Goal: Information Seeking & Learning: Find specific fact

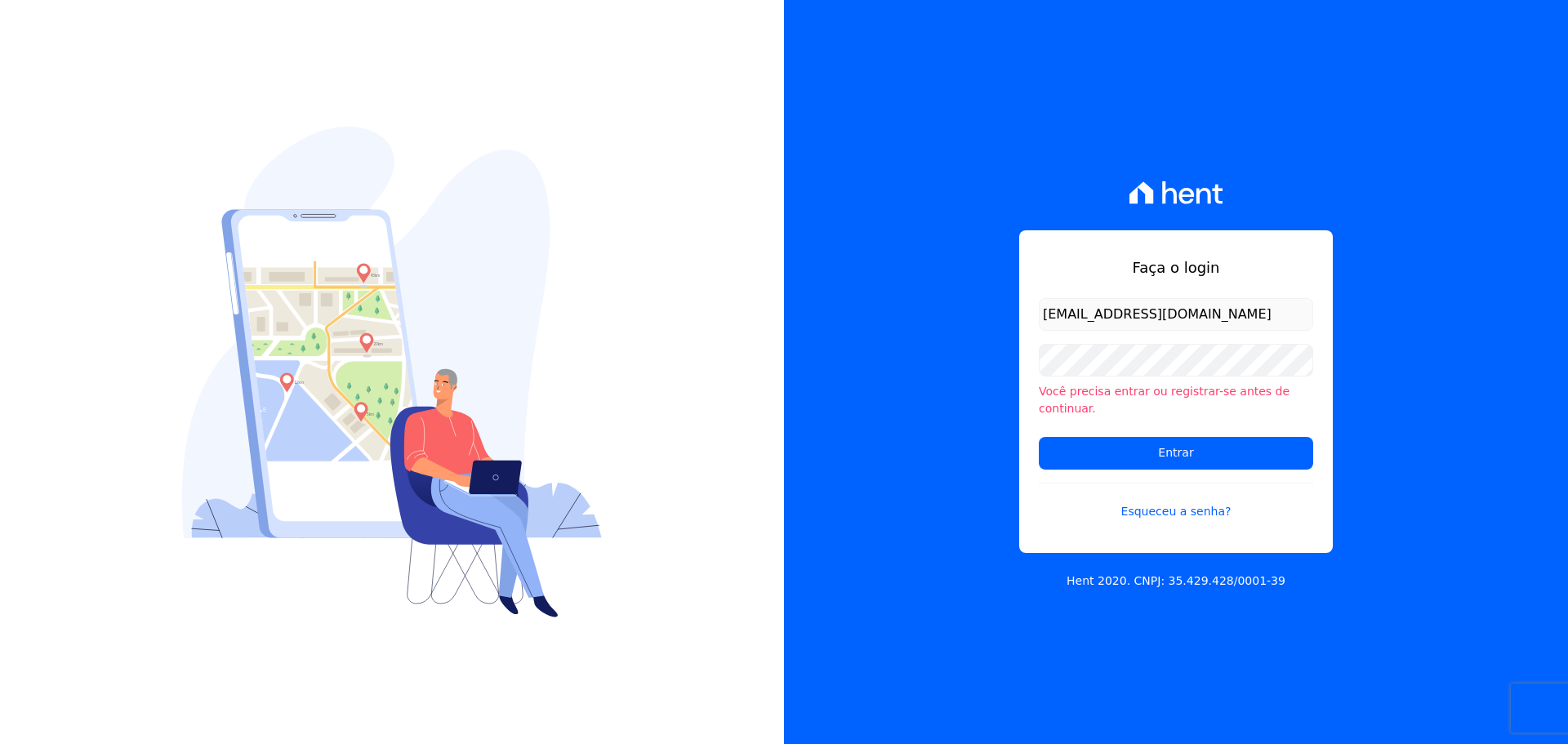
click at [1205, 444] on input "Entrar" at bounding box center [1176, 453] width 274 height 32
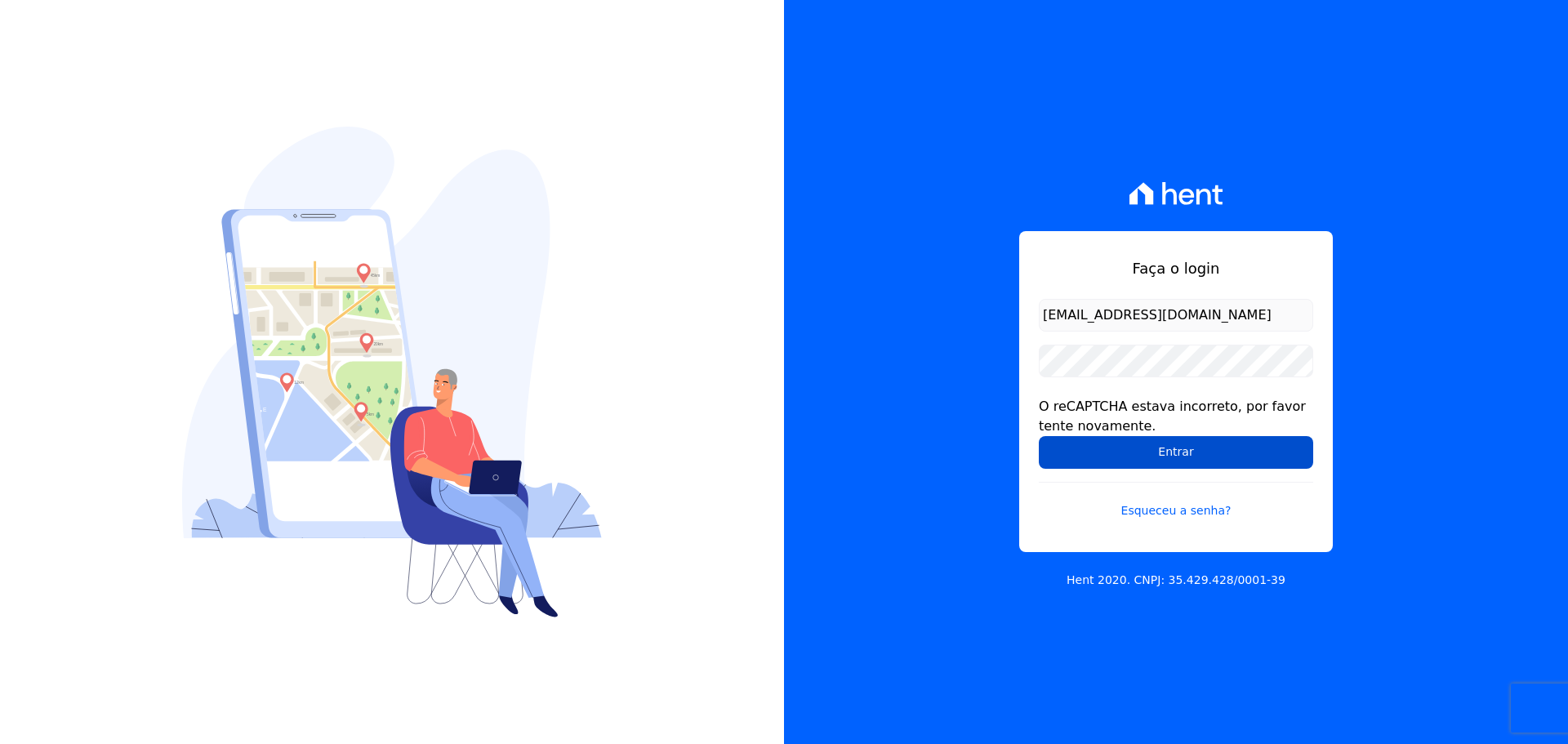
click at [1109, 436] on input "Entrar" at bounding box center [1176, 452] width 274 height 32
click at [1159, 457] on input "Entrar" at bounding box center [1176, 452] width 274 height 32
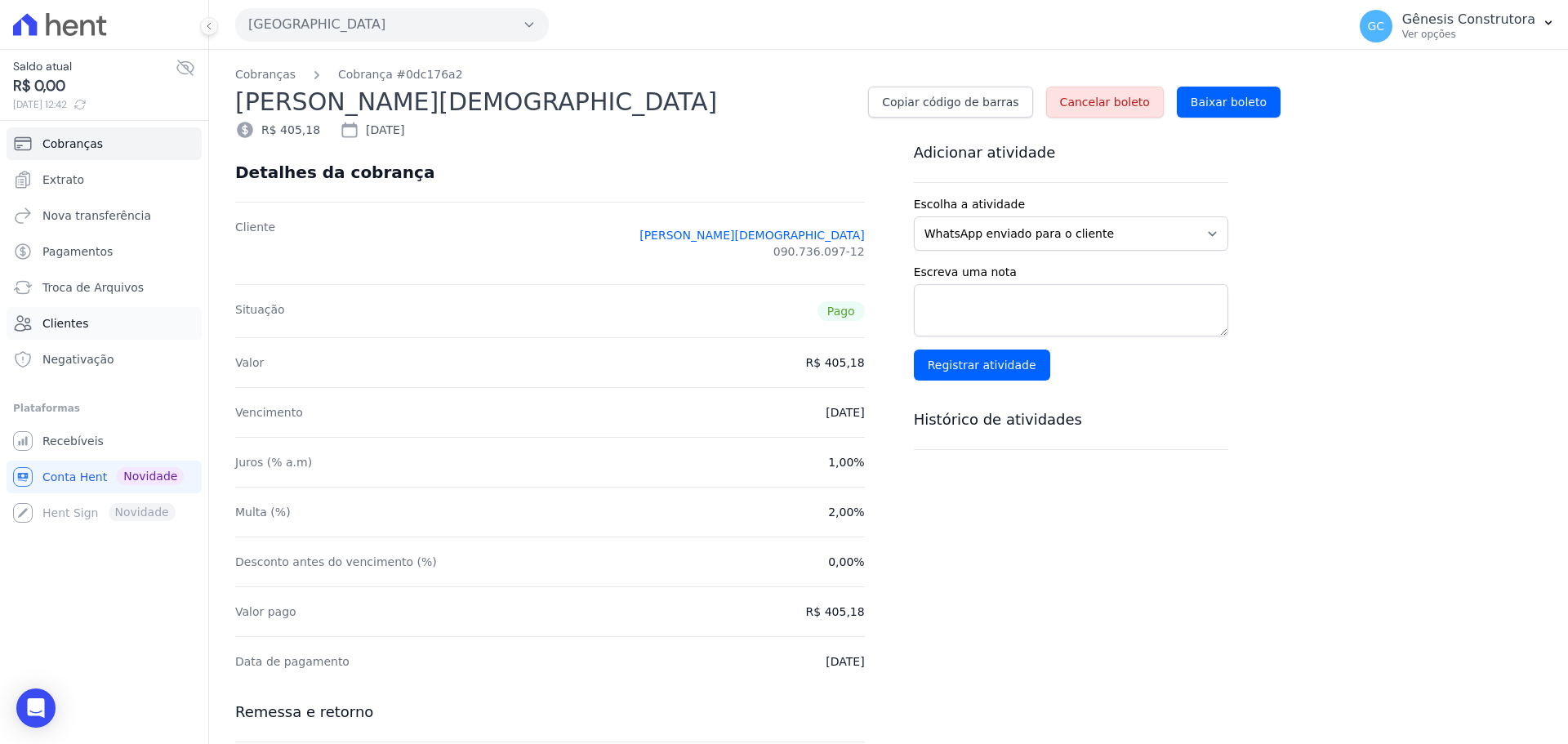
click at [77, 323] on span "Clientes" at bounding box center [65, 323] width 46 height 17
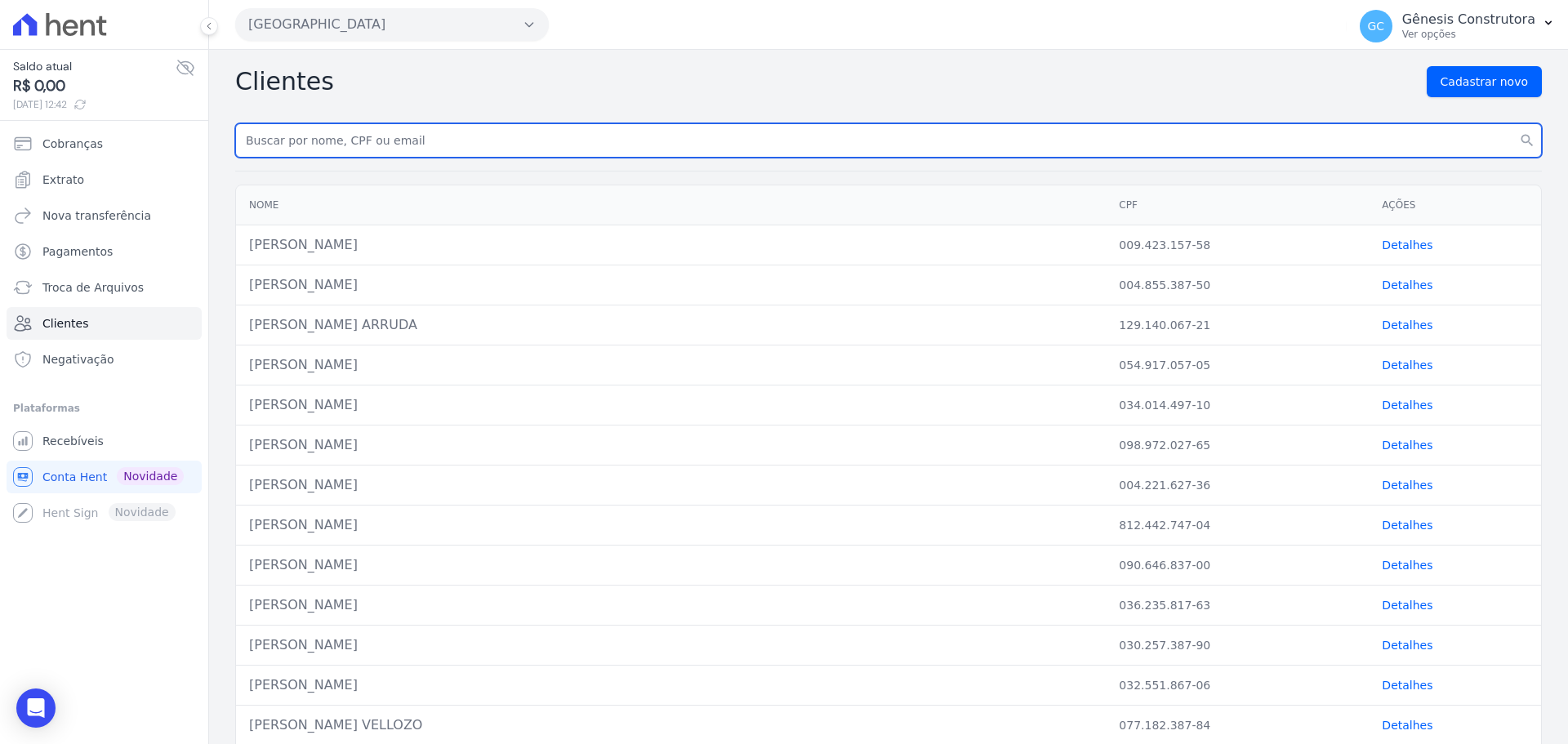
click at [306, 143] on input "text" at bounding box center [888, 140] width 1307 height 34
paste input "[PERSON_NAME]"
type input "[PERSON_NAME]"
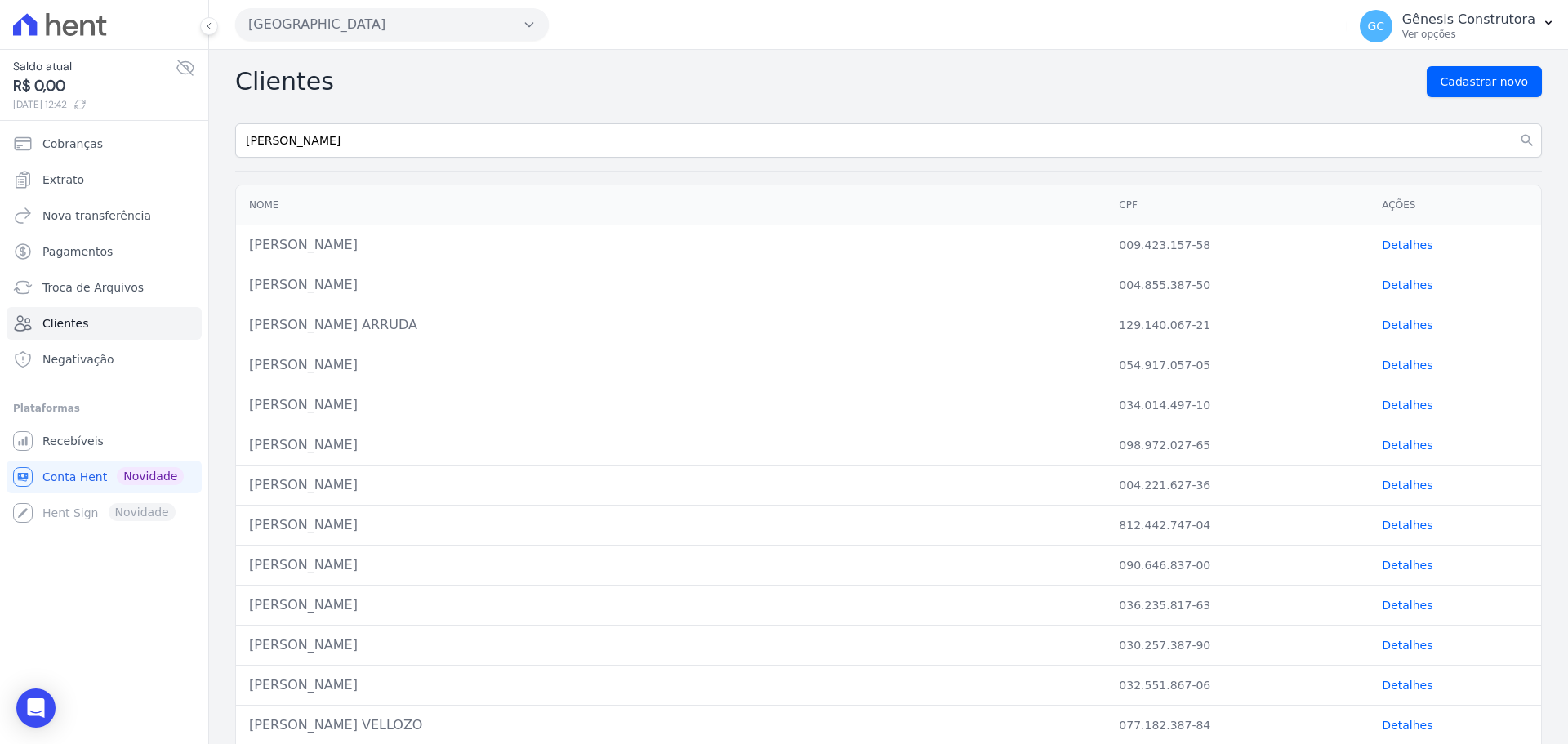
click at [392, 22] on button "[GEOGRAPHIC_DATA]" at bounding box center [391, 24] width 314 height 32
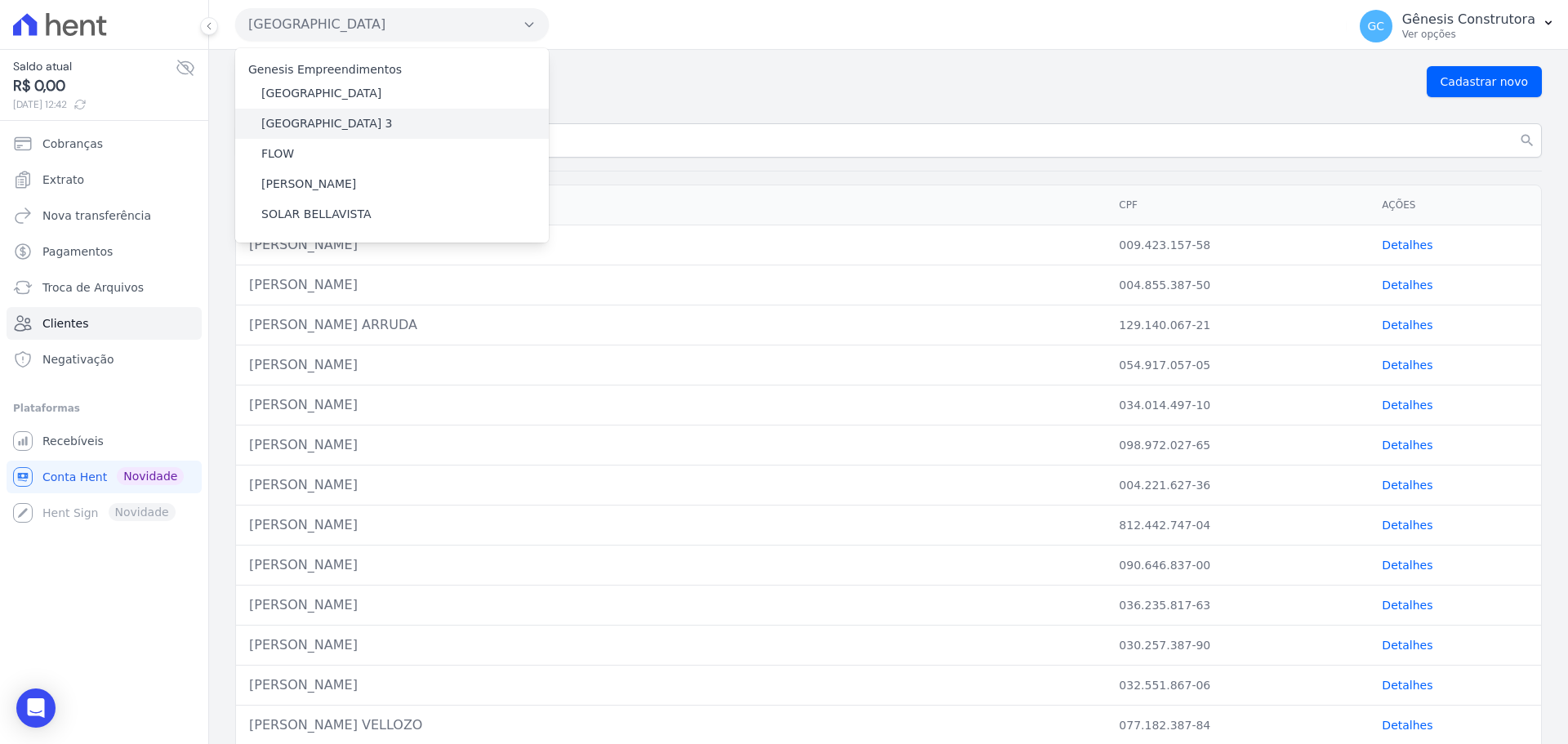
click at [383, 122] on div "[GEOGRAPHIC_DATA] 3" at bounding box center [391, 123] width 314 height 30
click at [384, 122] on div "Estação Nogueira 3" at bounding box center [391, 123] width 314 height 30
click at [381, 122] on div "Estação Nogueira 3" at bounding box center [391, 123] width 314 height 30
click at [509, 233] on div "Genesis Empreendimentos Estação Nogueira Estação Nogueira 3 FLOW HILDEGARDO DE …" at bounding box center [391, 145] width 314 height 194
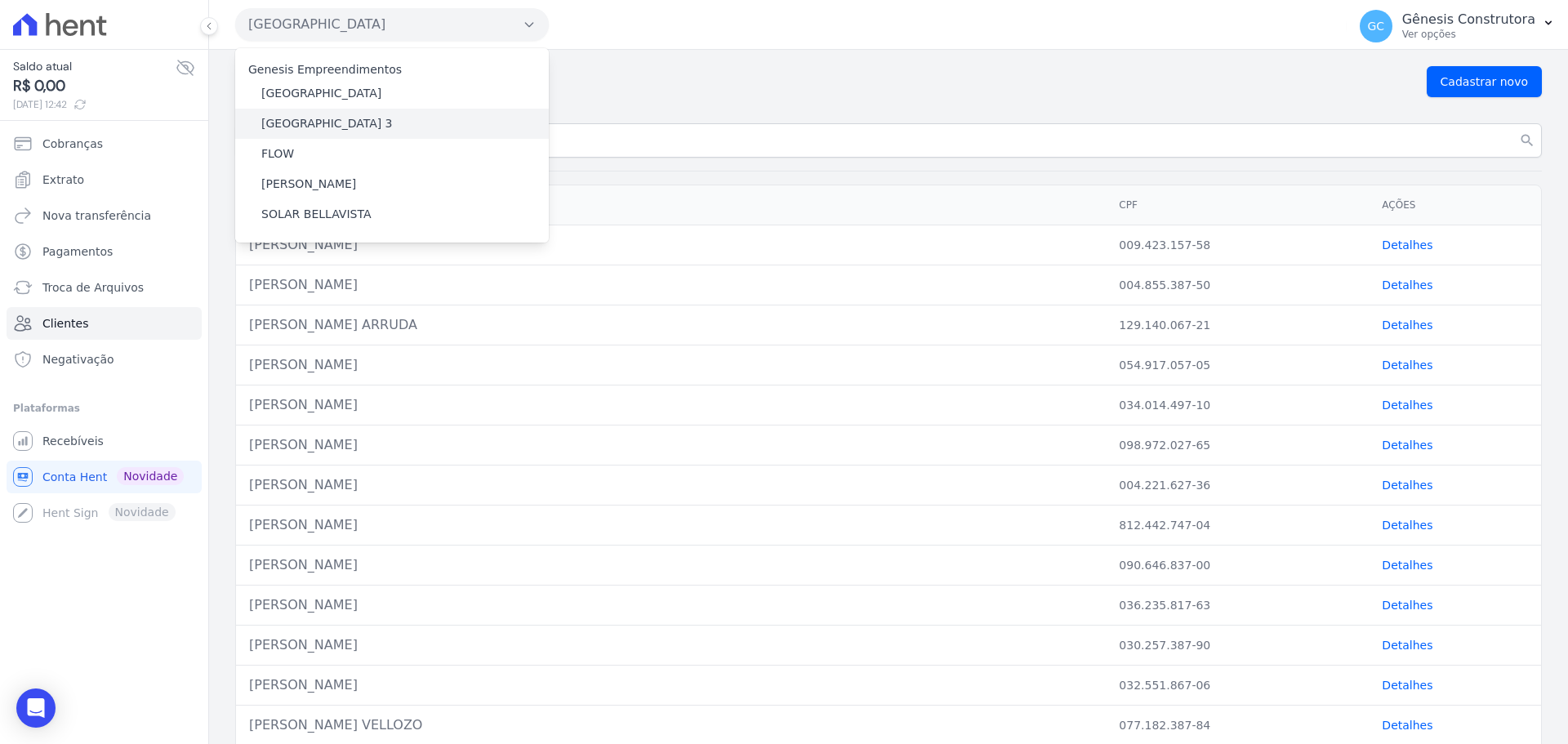
click at [362, 124] on div "Estação Nogueira 3" at bounding box center [391, 123] width 314 height 30
click at [776, 306] on td "ALAN REISSINGER ARRUDA" at bounding box center [670, 325] width 870 height 40
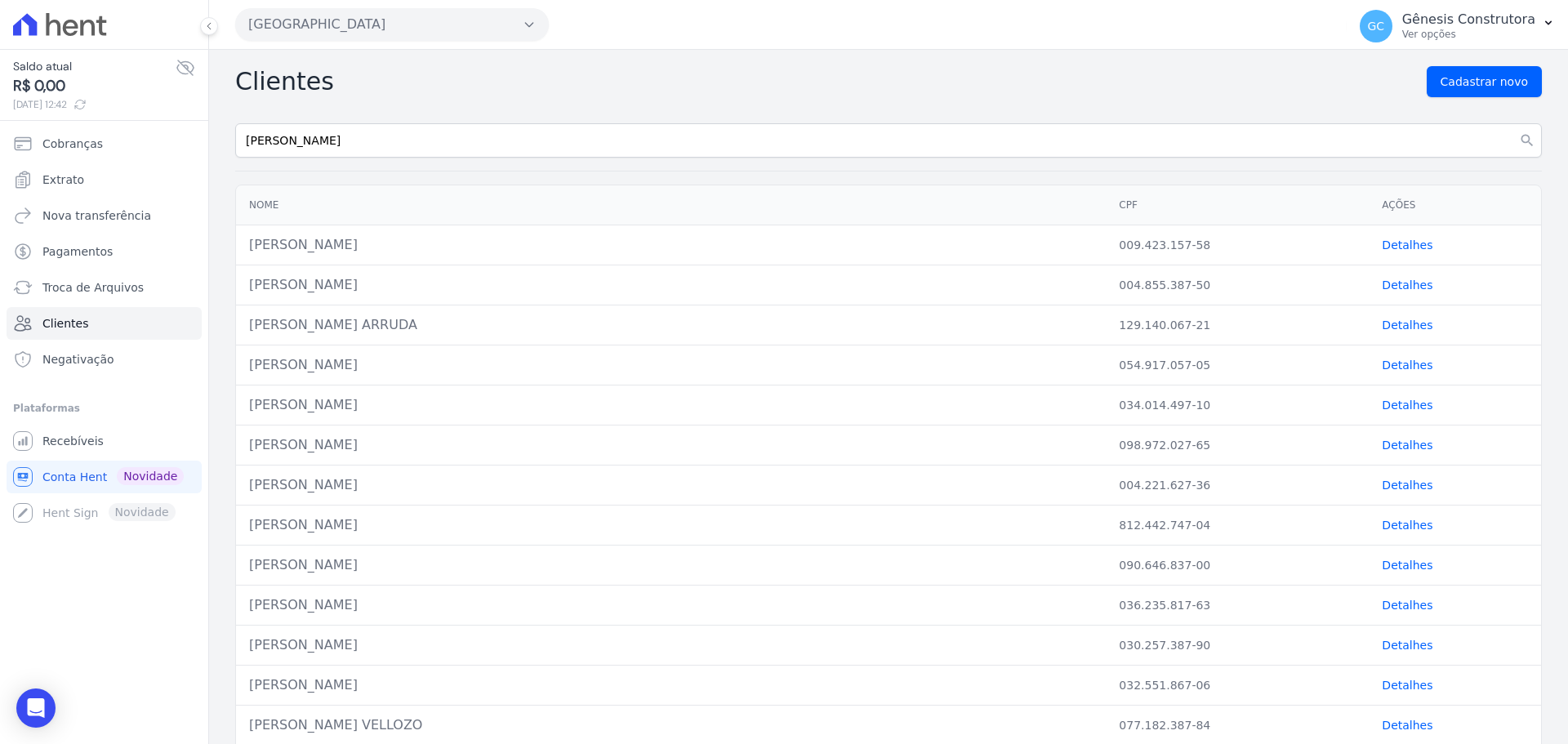
click at [424, 34] on button "Estação Nogueira" at bounding box center [391, 24] width 314 height 32
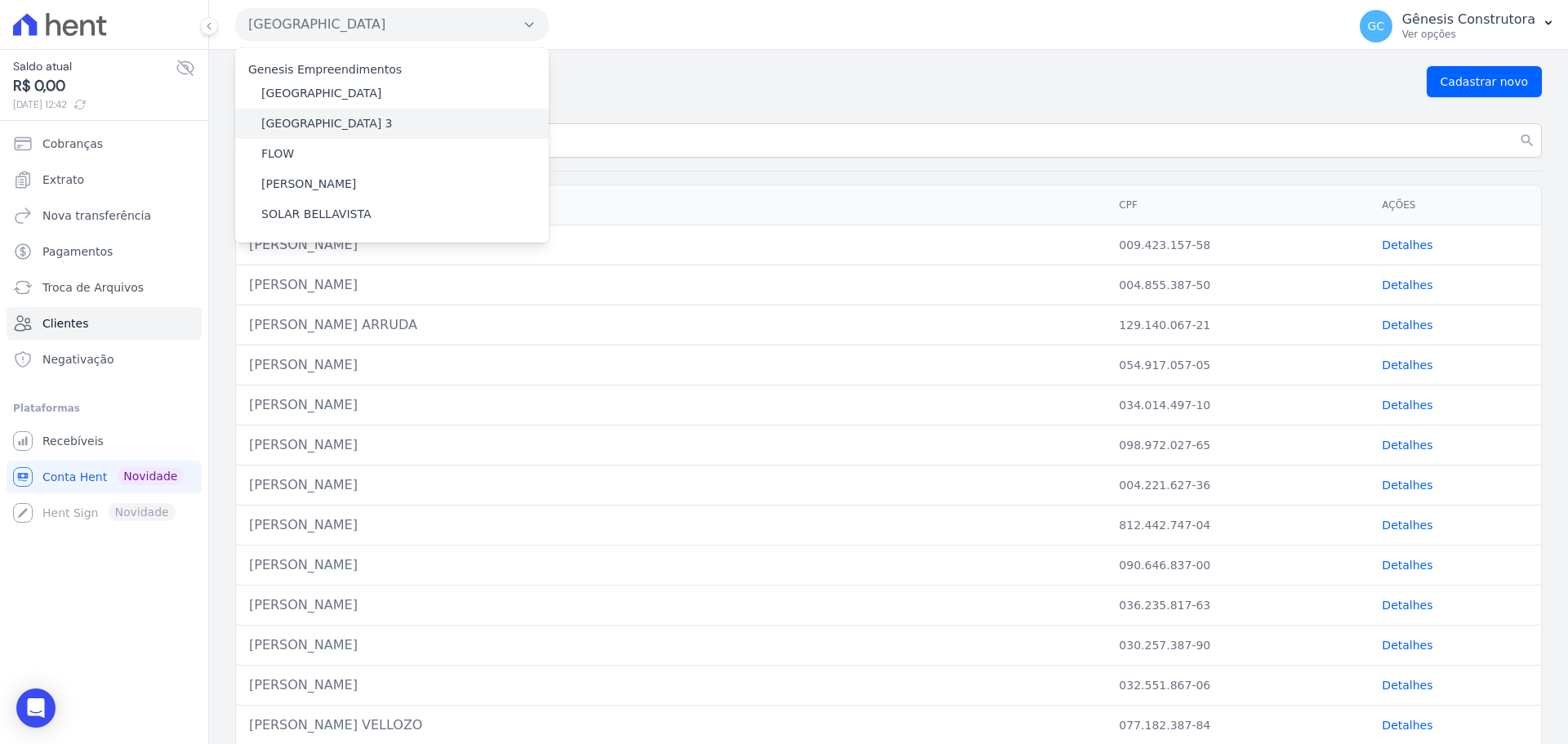
click at [343, 122] on label "Estação Nogueira 3" at bounding box center [327, 123] width 132 height 17
click at [0, 0] on input "Estação Nogueira 3" at bounding box center [0, 0] width 0 height 0
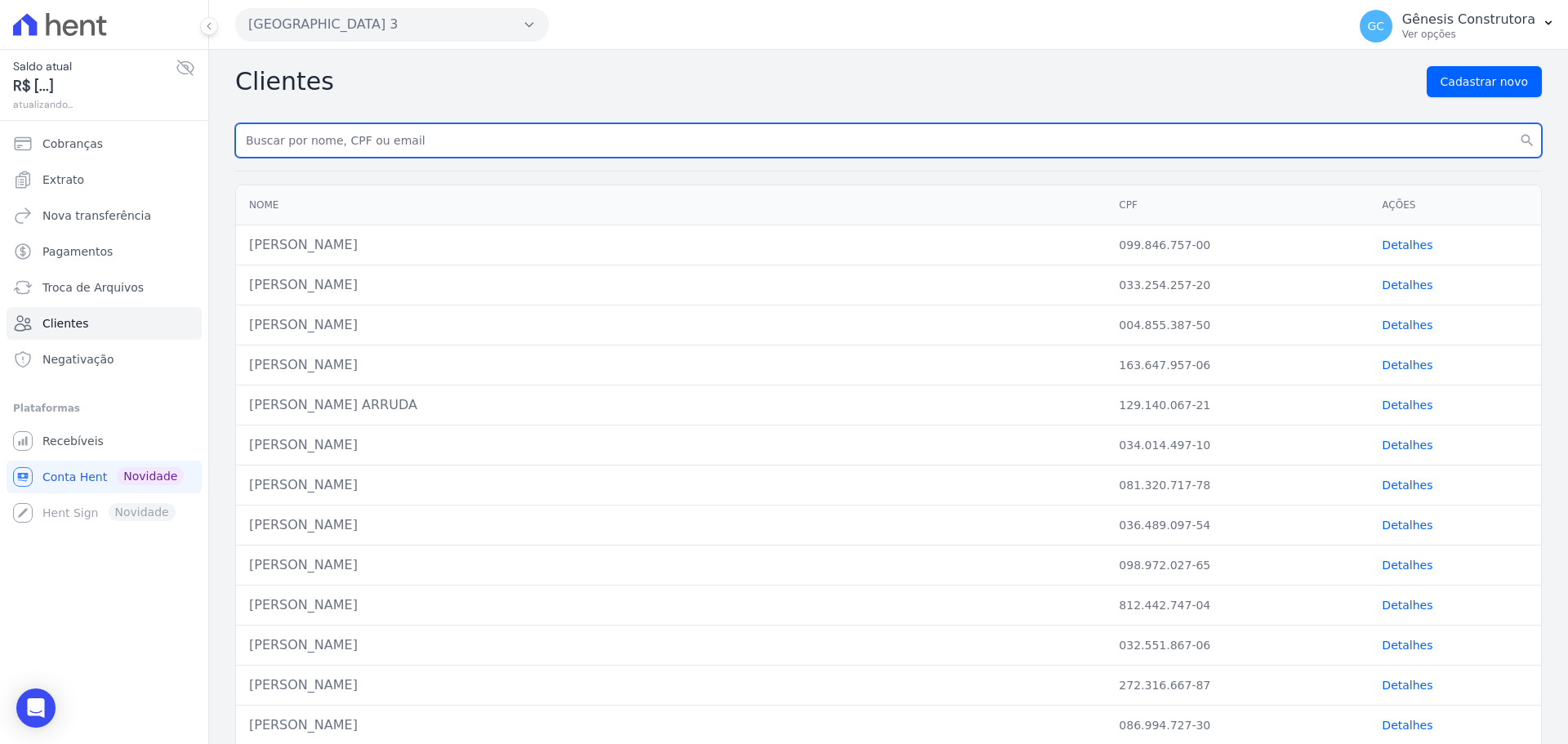
click at [600, 141] on input "text" at bounding box center [888, 140] width 1307 height 34
paste input "SARA CRISTINA DA SILVA CABRA"
type input "Sara Cristina da Silva Cabral"
click at [1513, 123] on button "search" at bounding box center [1527, 140] width 29 height 34
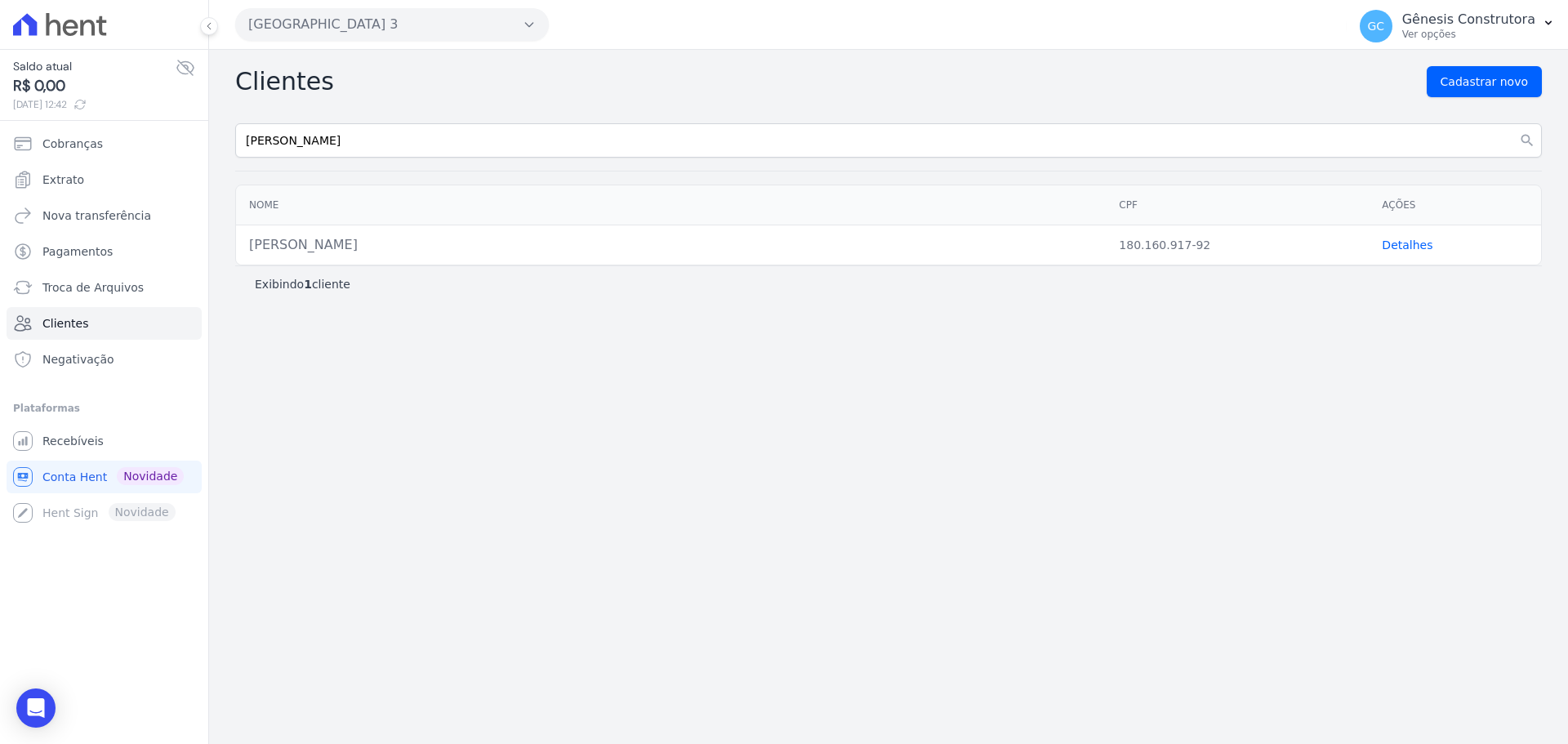
click at [1398, 246] on link "Detalhes" at bounding box center [1407, 245] width 51 height 13
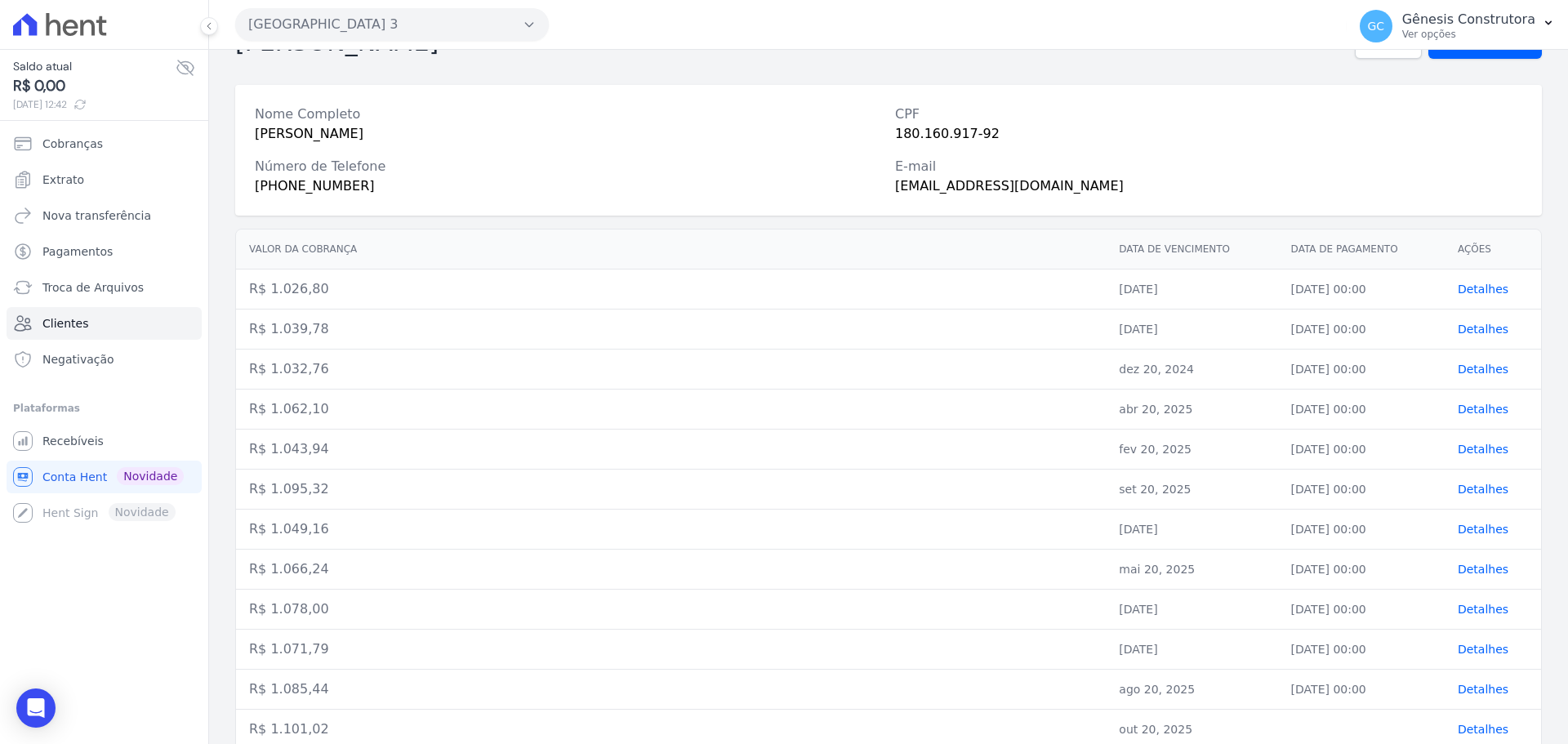
scroll to position [108, 0]
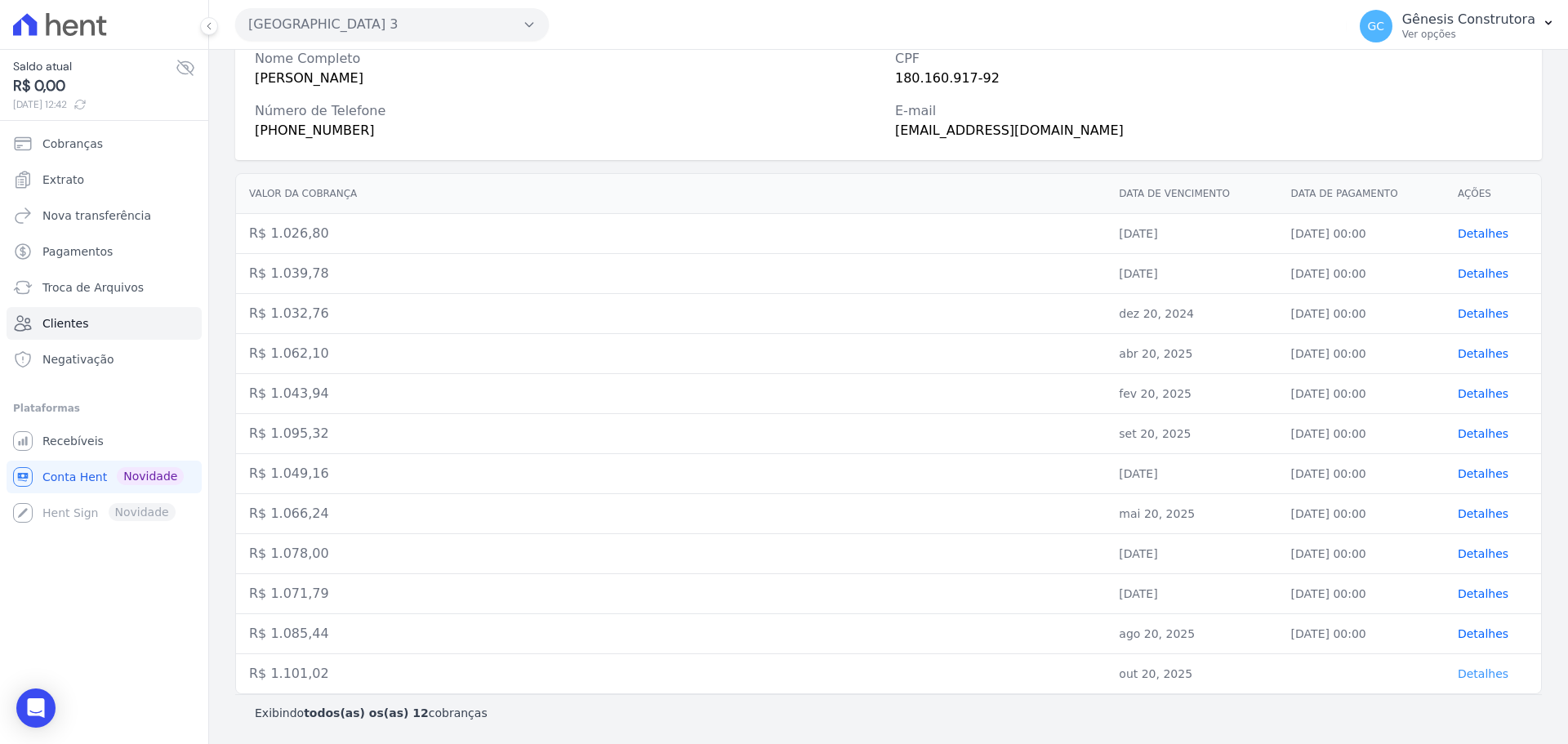
click at [1459, 679] on span "Detalhes" at bounding box center [1482, 674] width 51 height 13
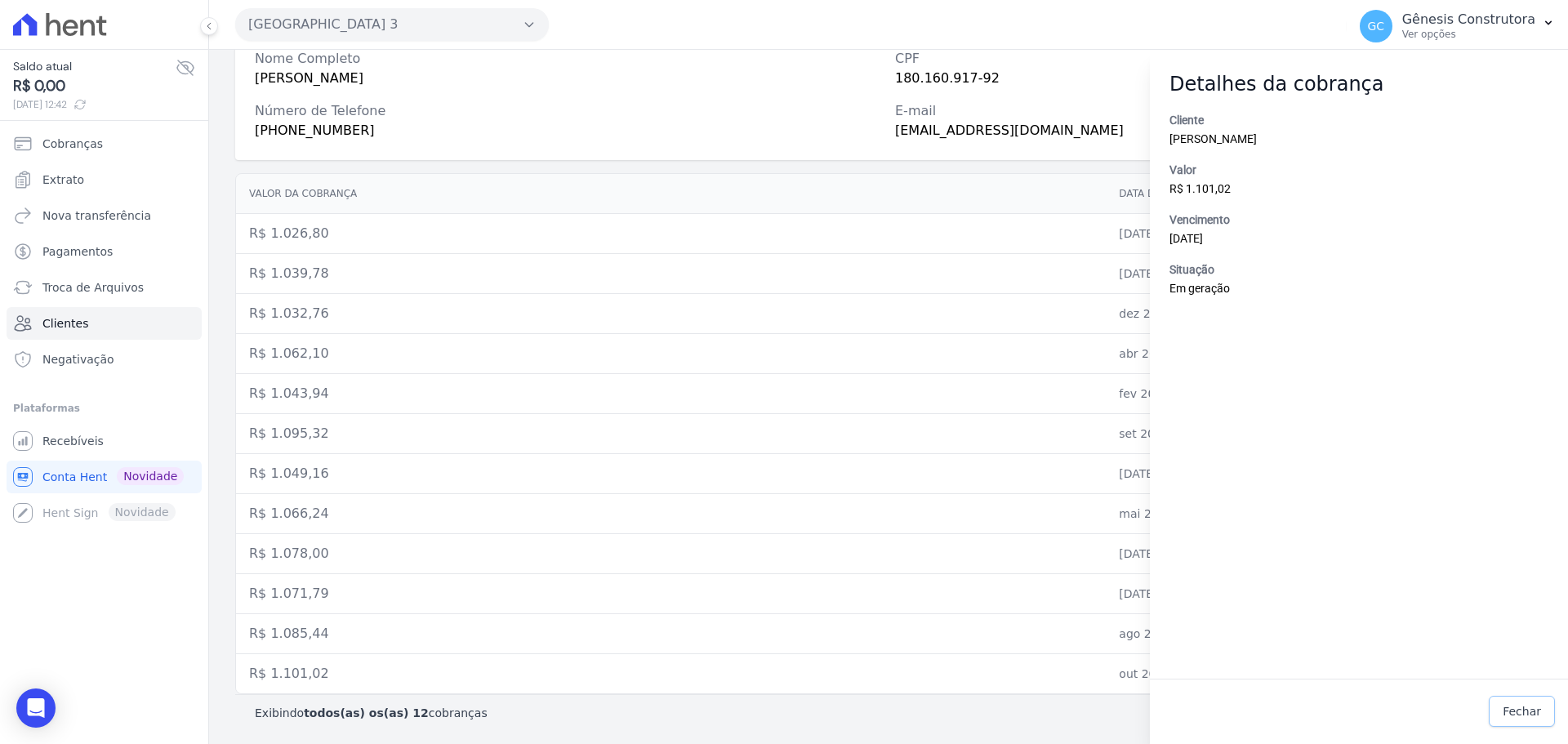
click at [1513, 708] on span "Fechar" at bounding box center [1522, 712] width 39 height 17
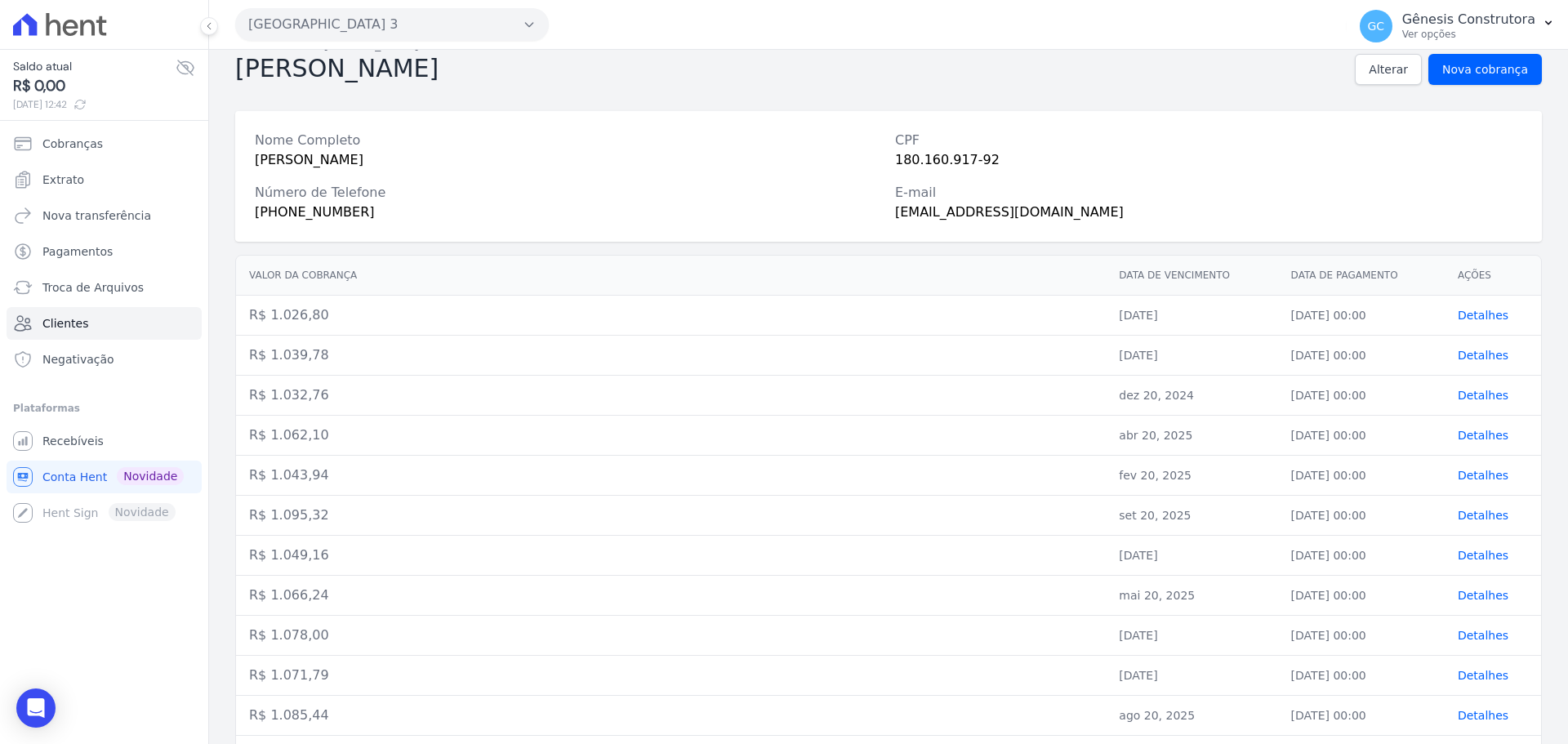
scroll to position [0, 0]
